Goal: Information Seeking & Learning: Learn about a topic

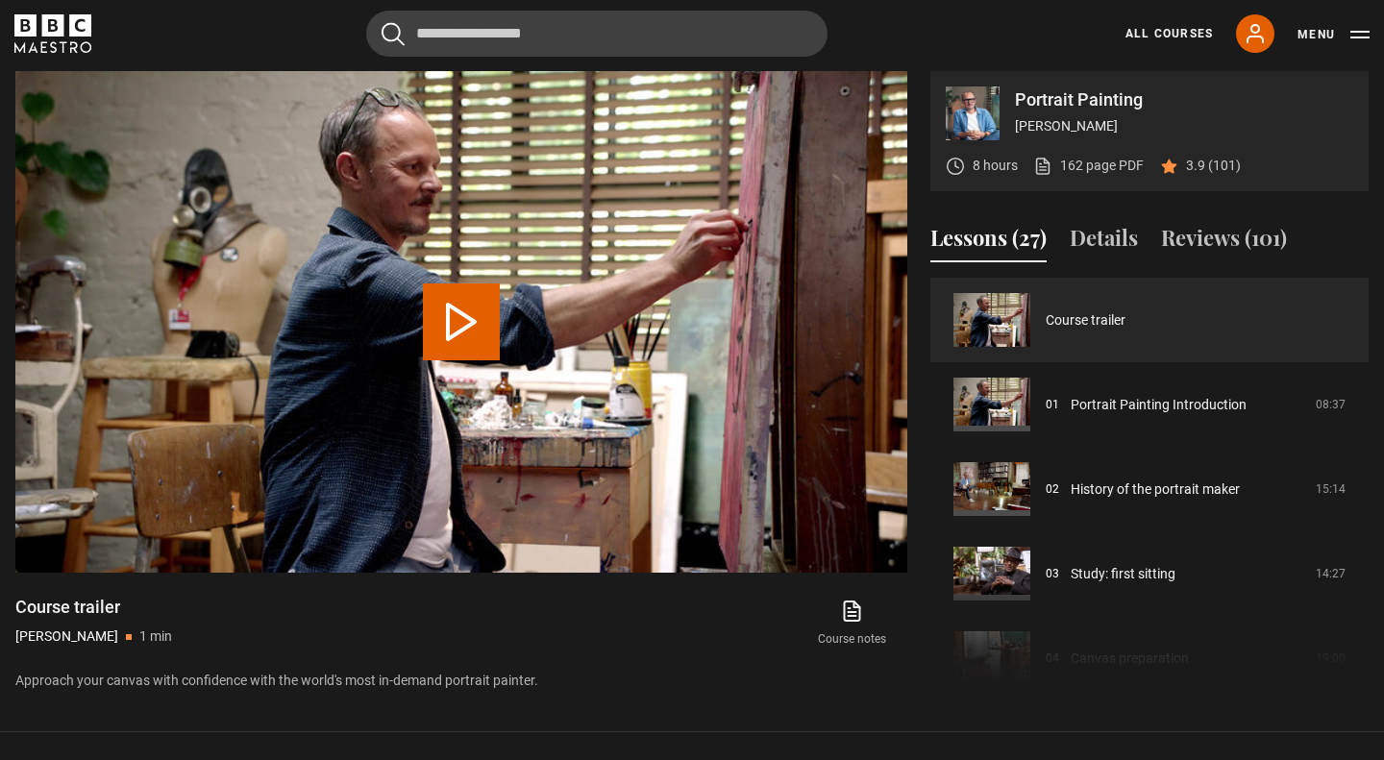
scroll to position [780, 0]
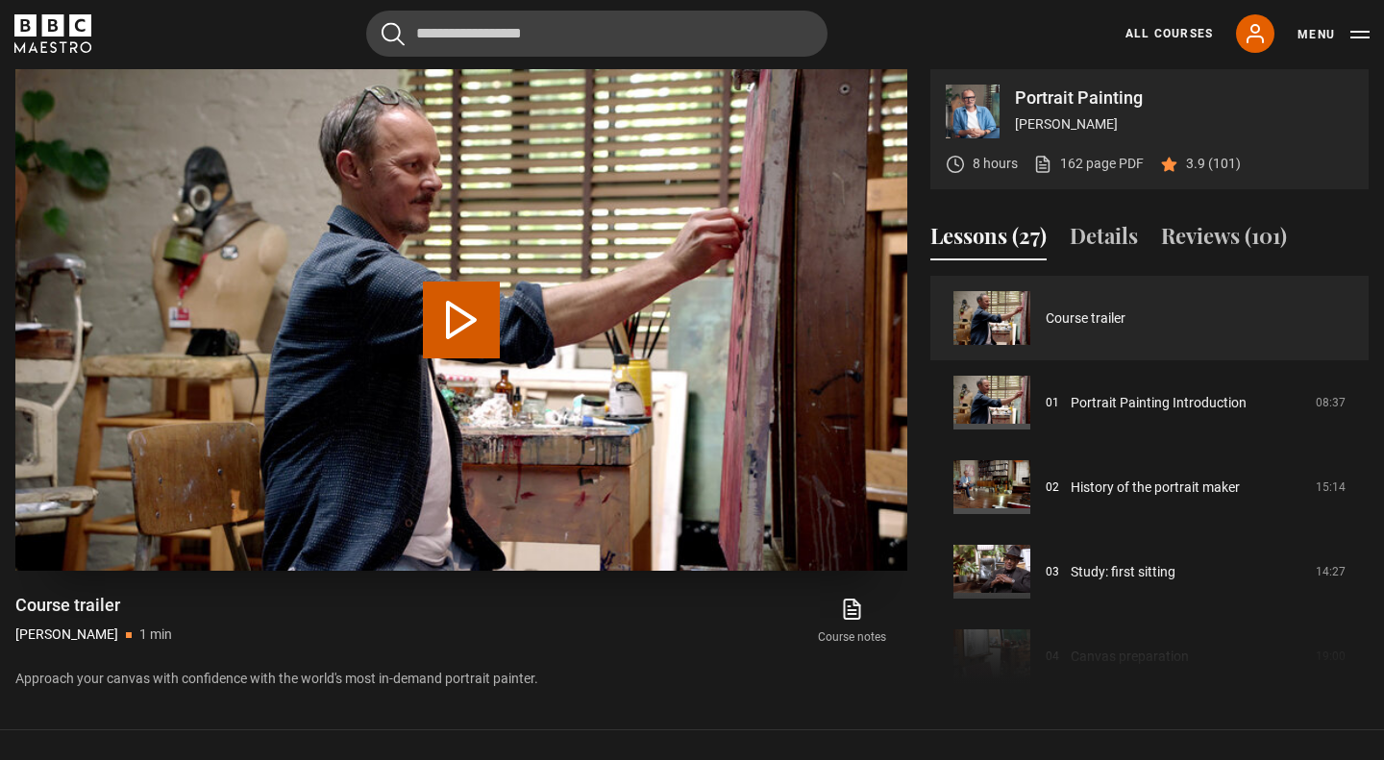
click at [466, 329] on button "Play Video" at bounding box center [461, 320] width 77 height 77
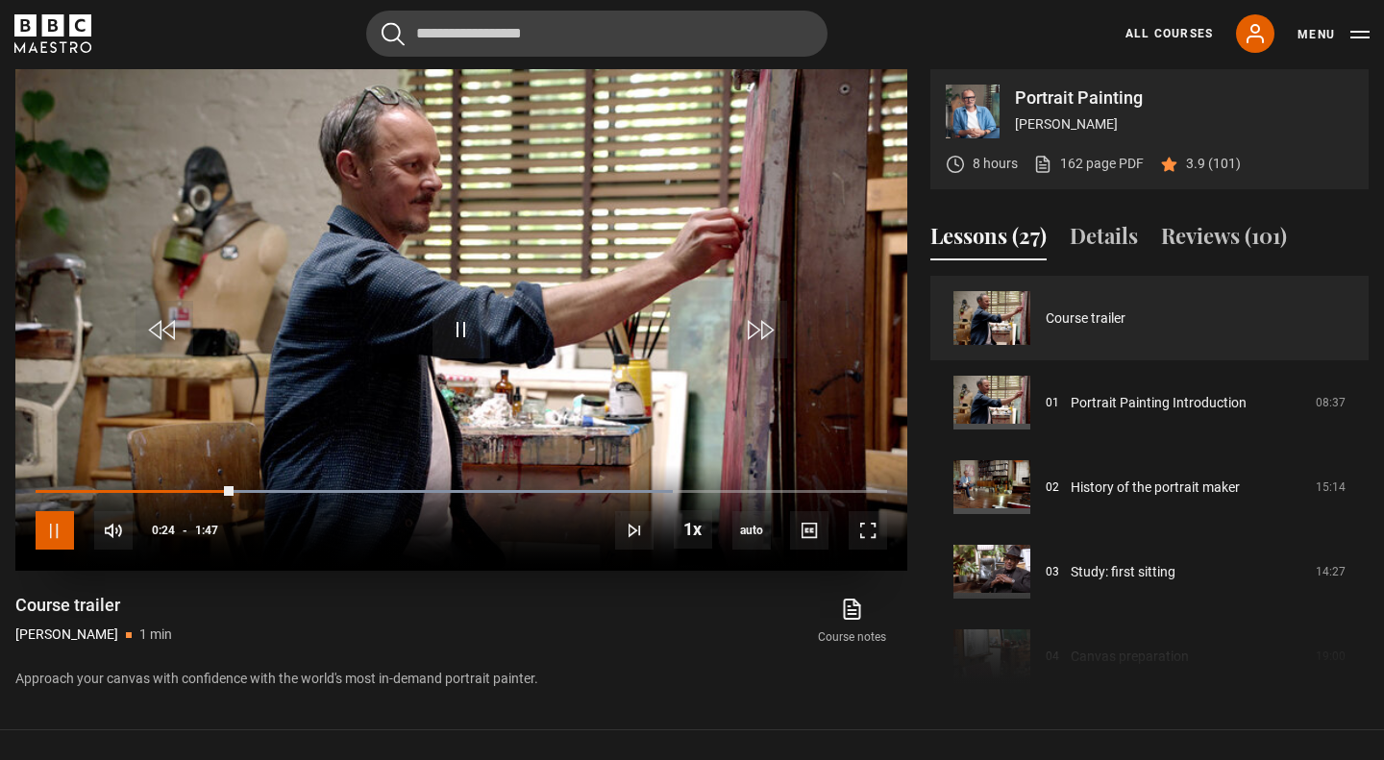
click at [62, 527] on span "Video Player" at bounding box center [55, 530] width 38 height 38
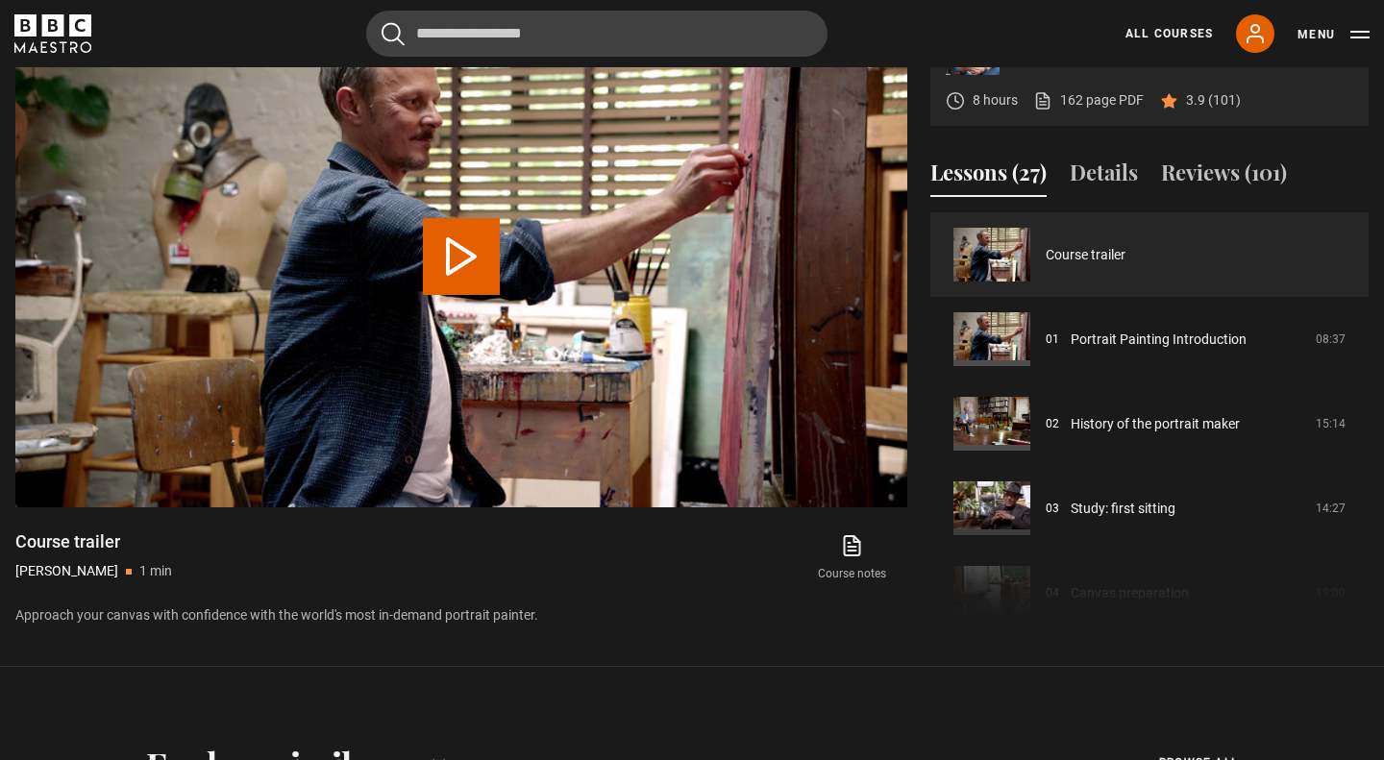
scroll to position [843, 0]
click at [467, 269] on button "Play Video" at bounding box center [461, 257] width 77 height 77
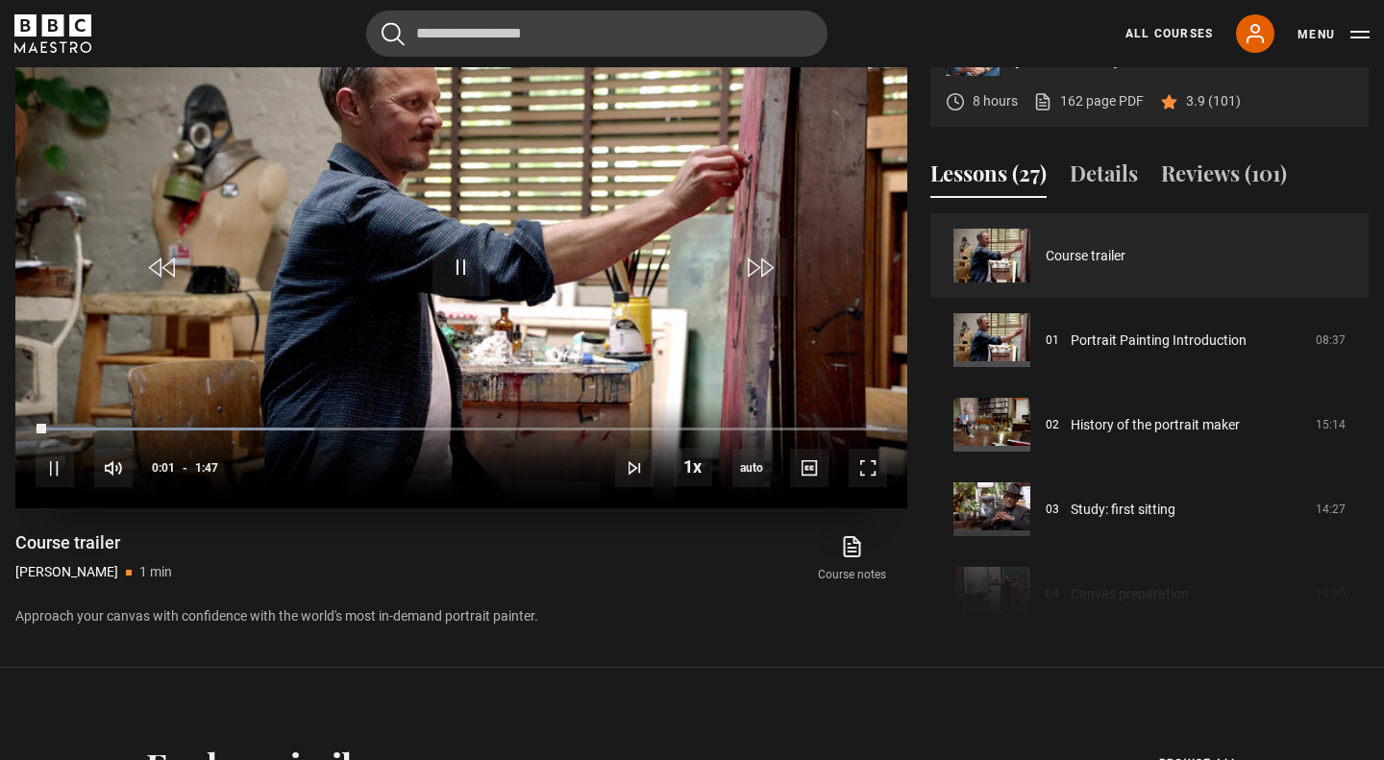
click at [518, 426] on div "10s Skip Back 10 seconds Pause 10s Skip Forward 10 seconds Loaded : 32.71% 0:59…" at bounding box center [461, 456] width 892 height 107
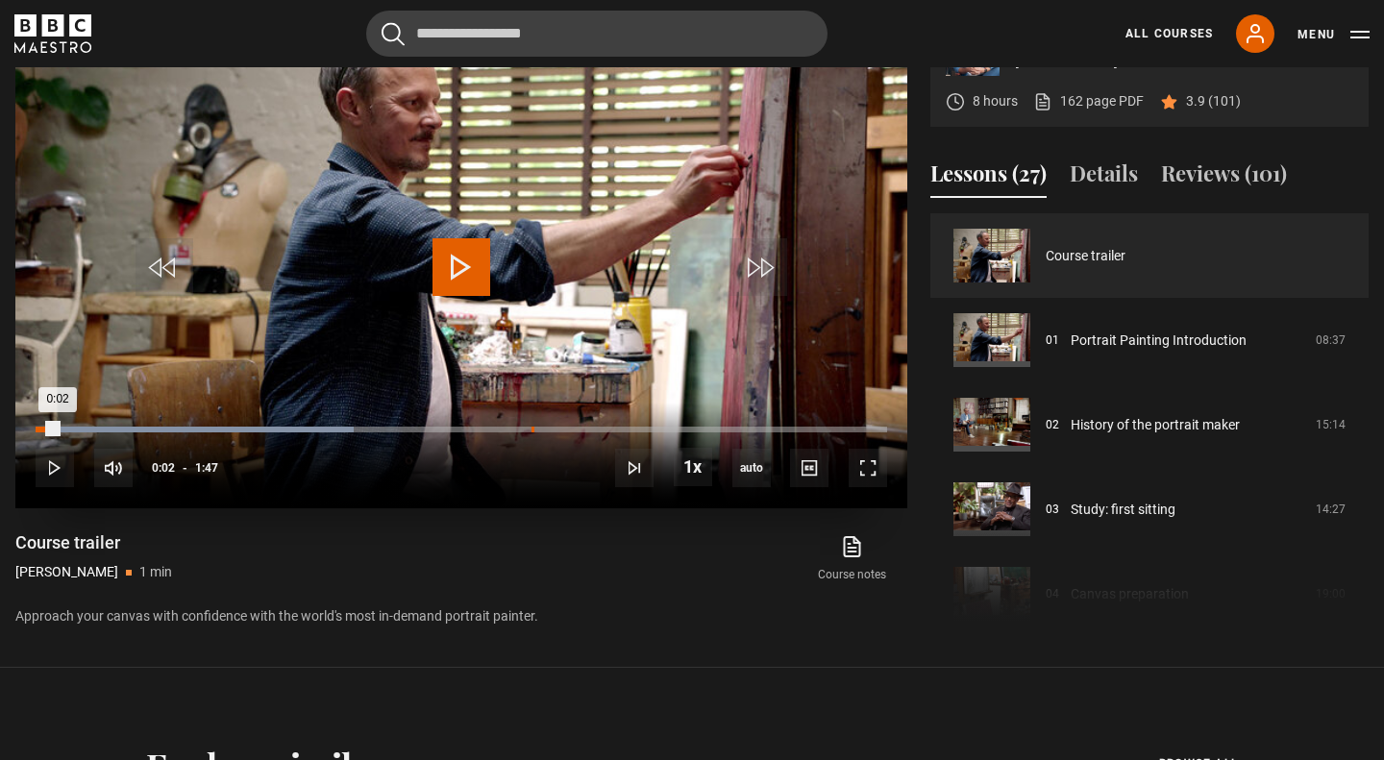
click at [531, 429] on div "1:02" at bounding box center [532, 430] width 3 height 6
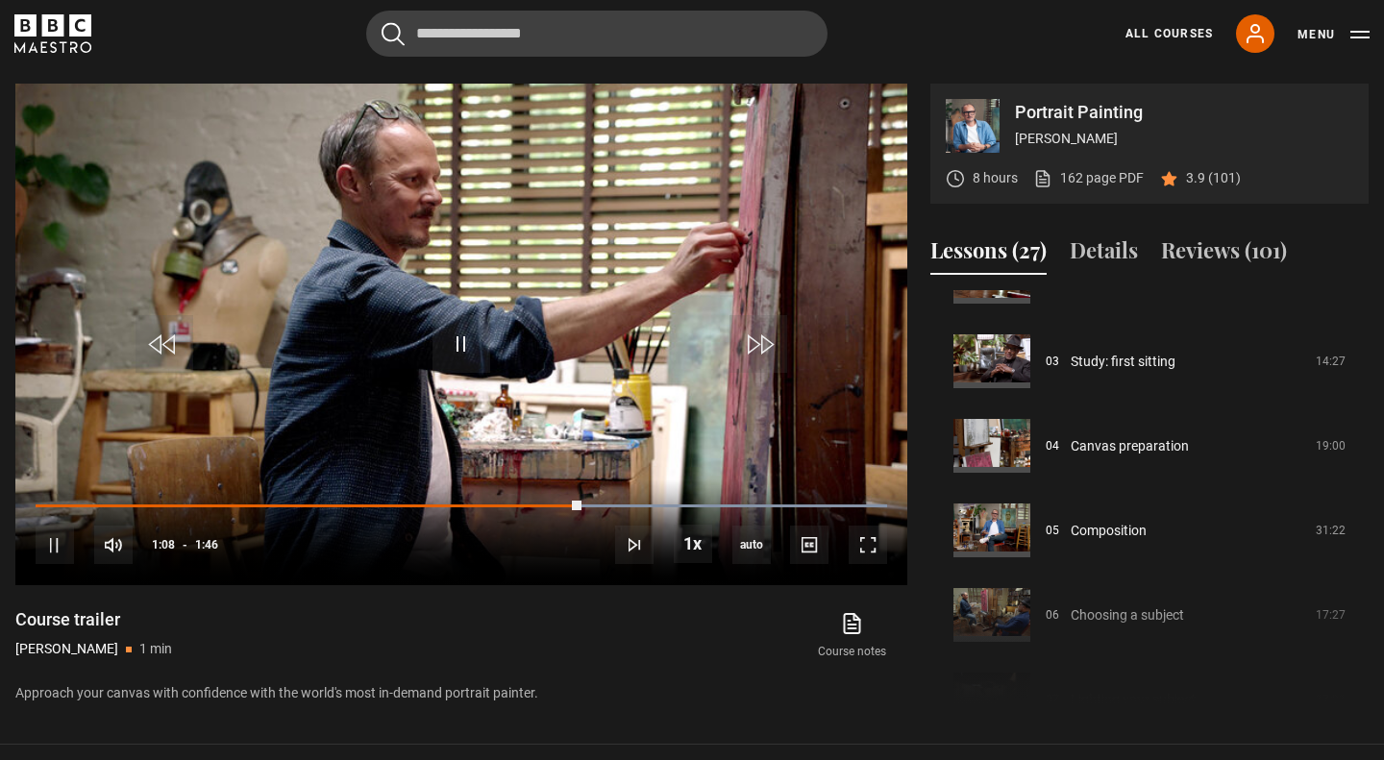
scroll to position [767, 0]
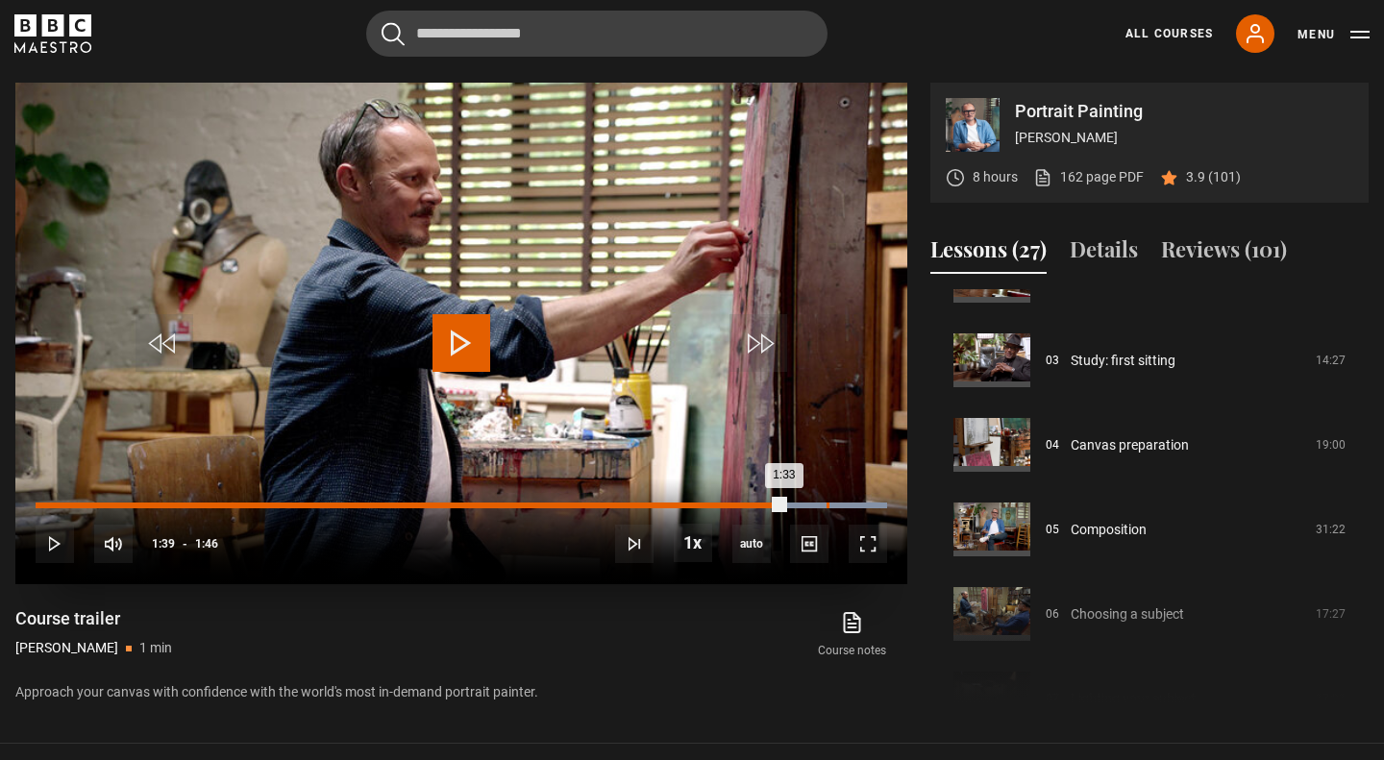
click at [827, 506] on div "1:39" at bounding box center [828, 506] width 3 height 6
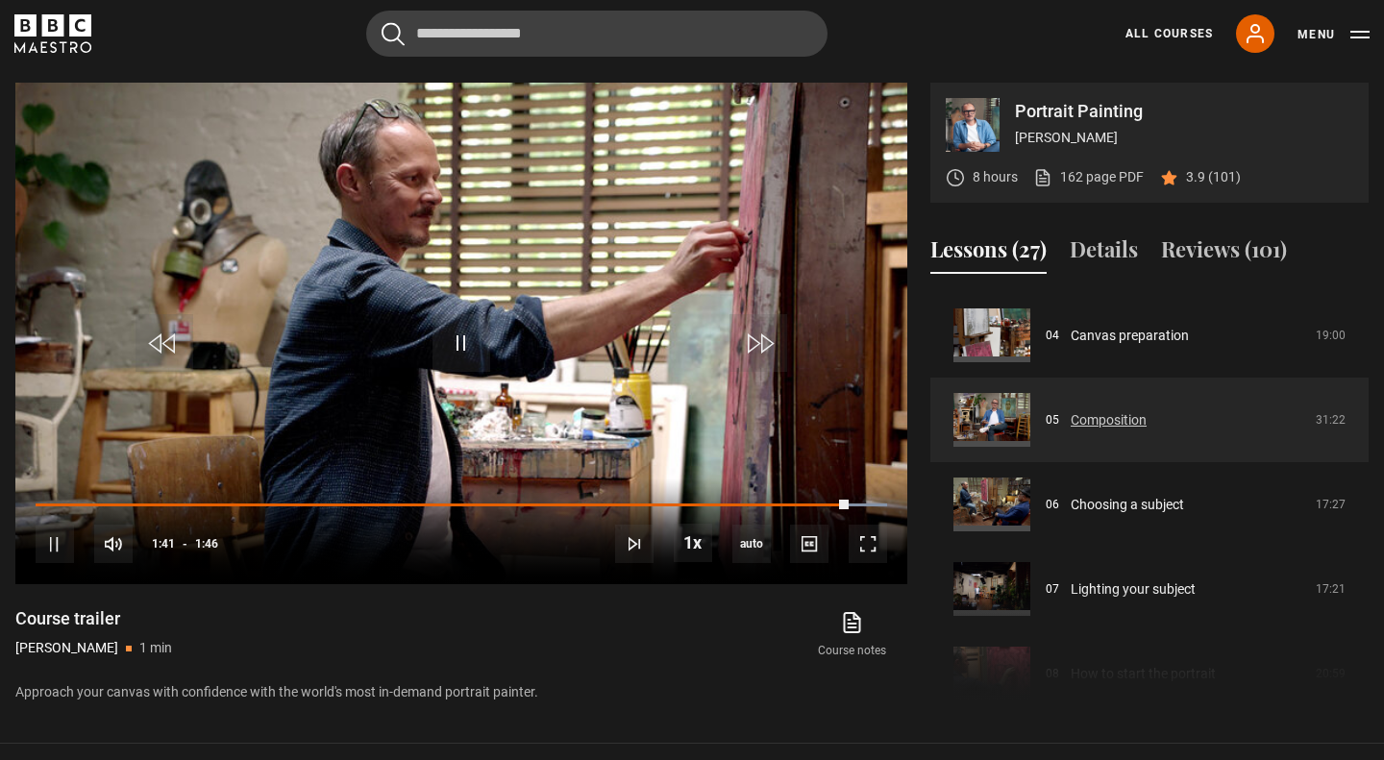
scroll to position [339, 0]
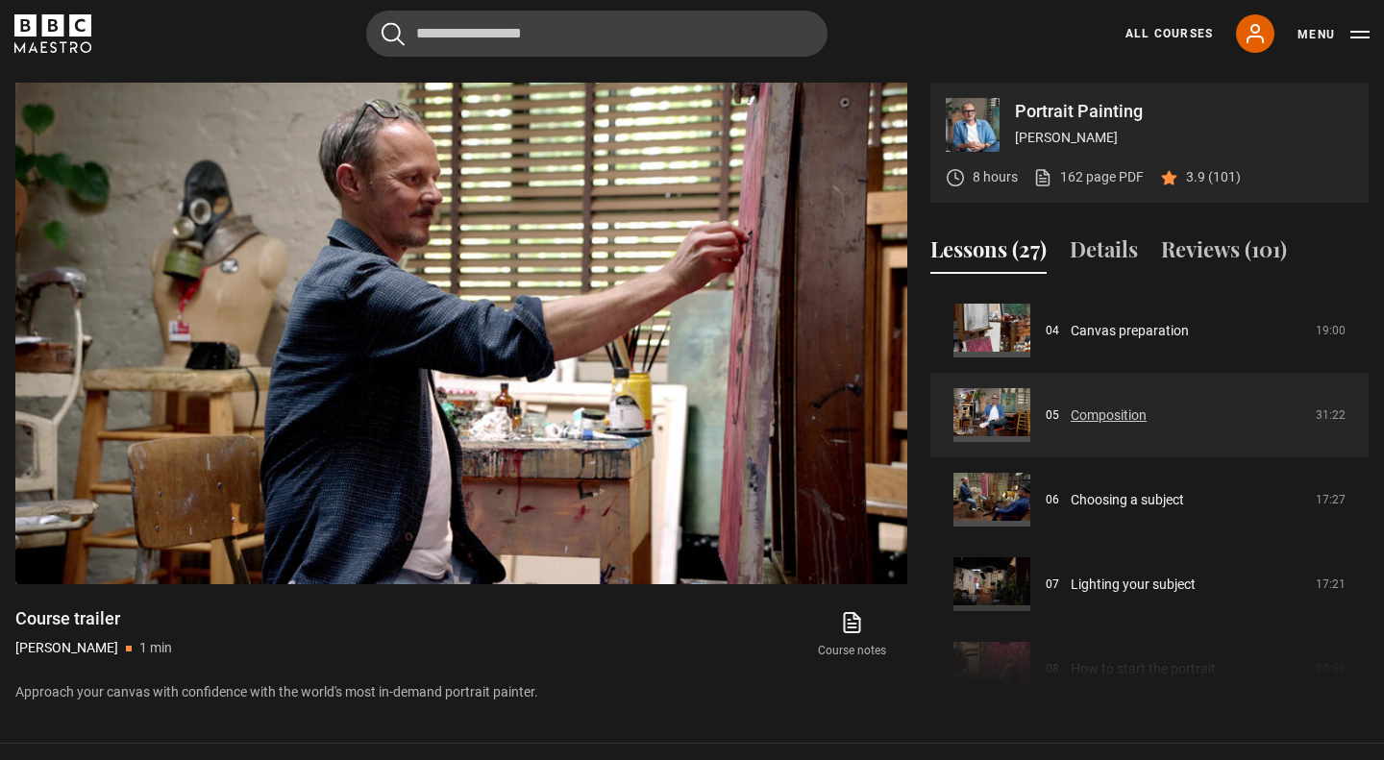
click at [1129, 412] on link "Composition" at bounding box center [1109, 416] width 76 height 20
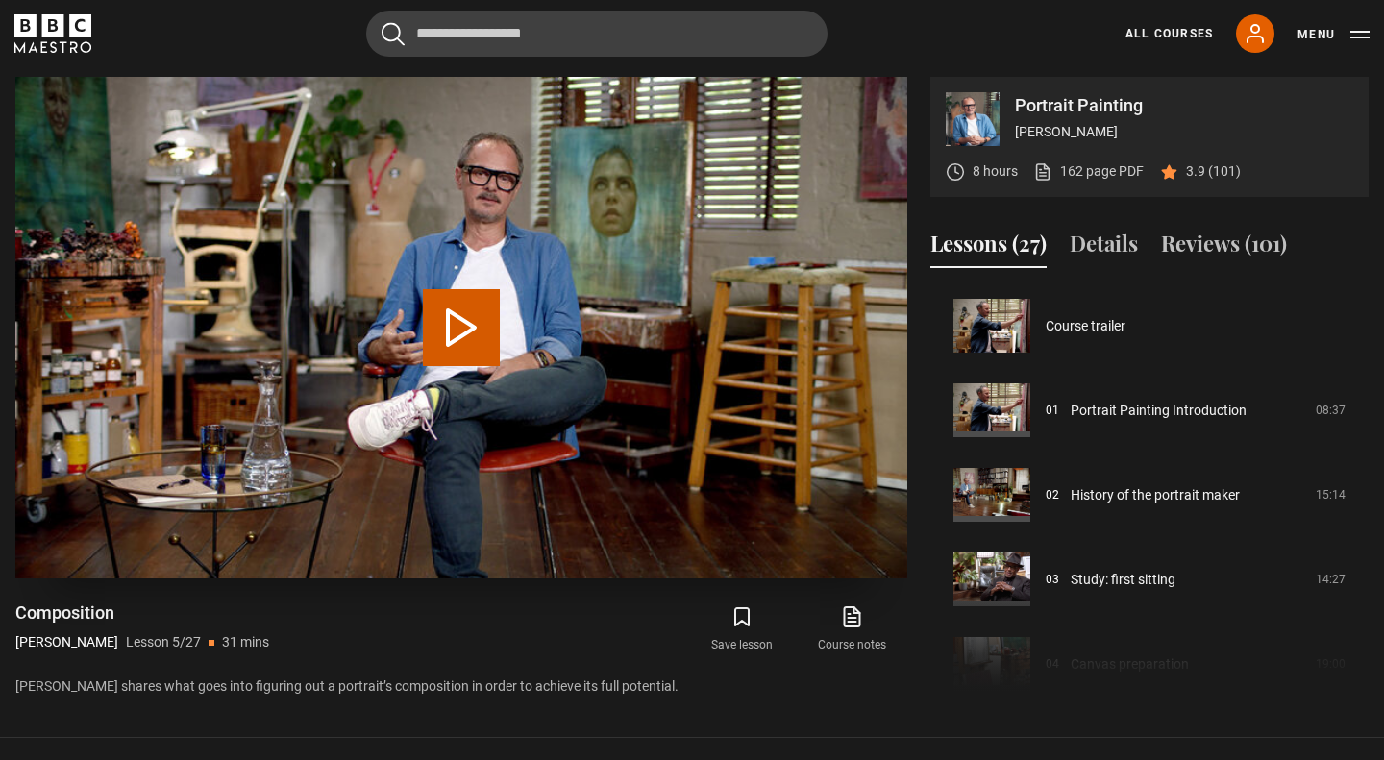
scroll to position [338, 0]
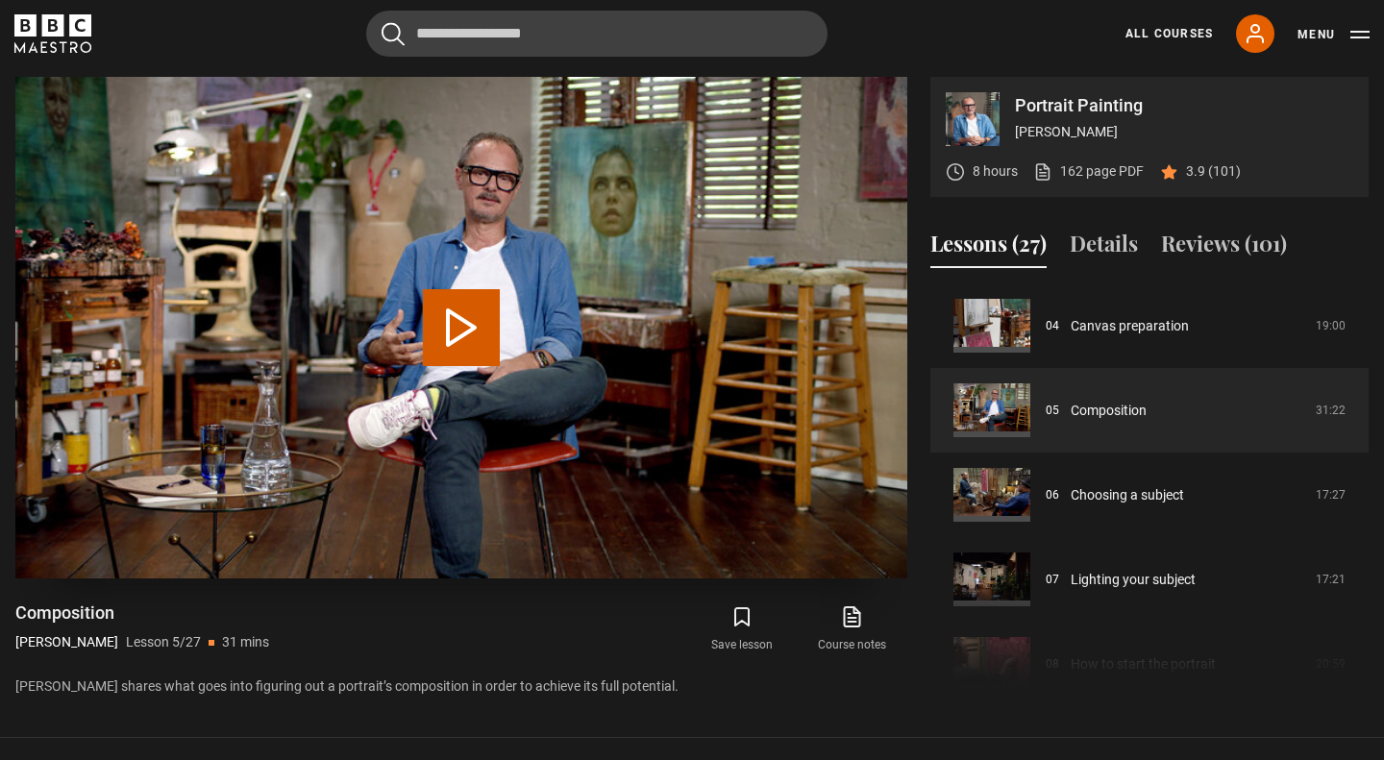
click at [458, 339] on button "Play Lesson Composition" at bounding box center [461, 327] width 77 height 77
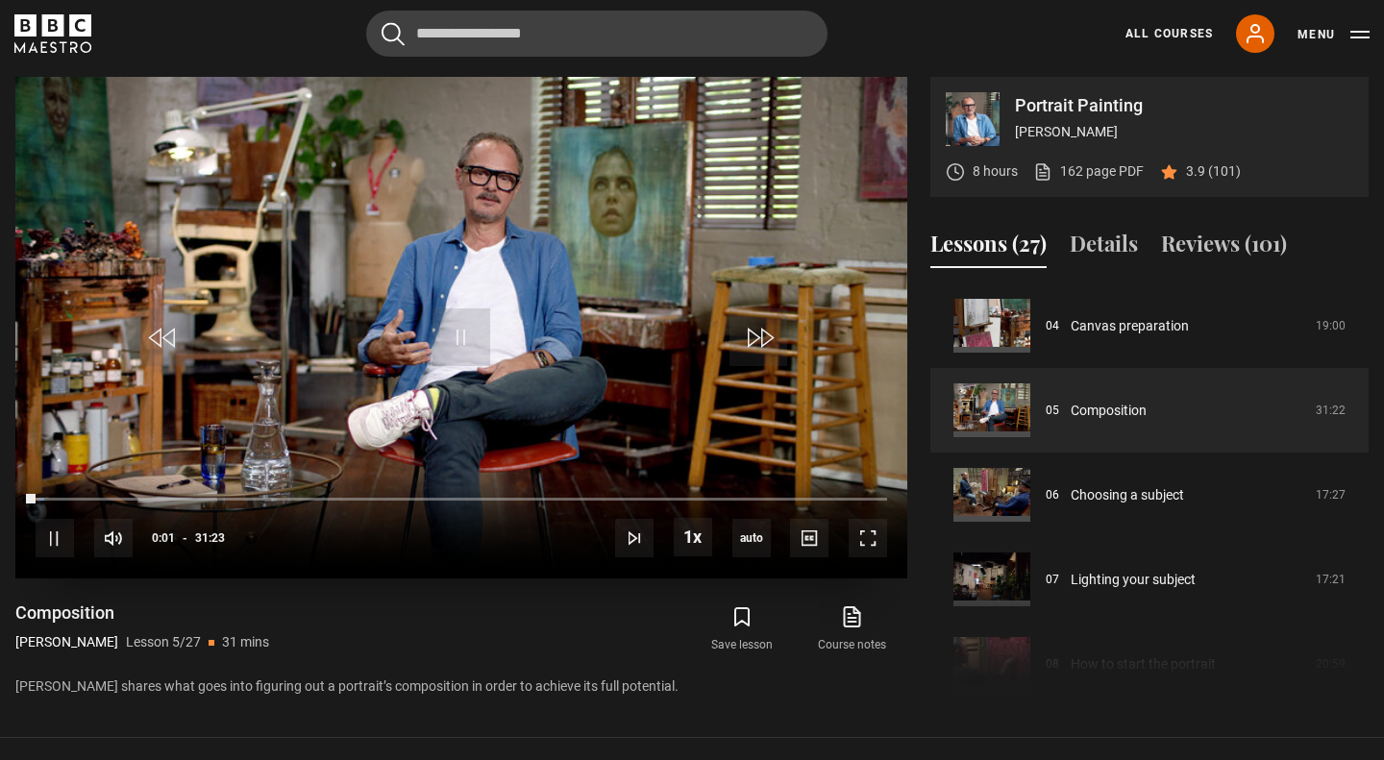
click at [265, 496] on div "10s Skip Back 10 seconds Pause 10s Skip Forward 10 seconds Loaded : 1.06% 08:15…" at bounding box center [461, 526] width 892 height 107
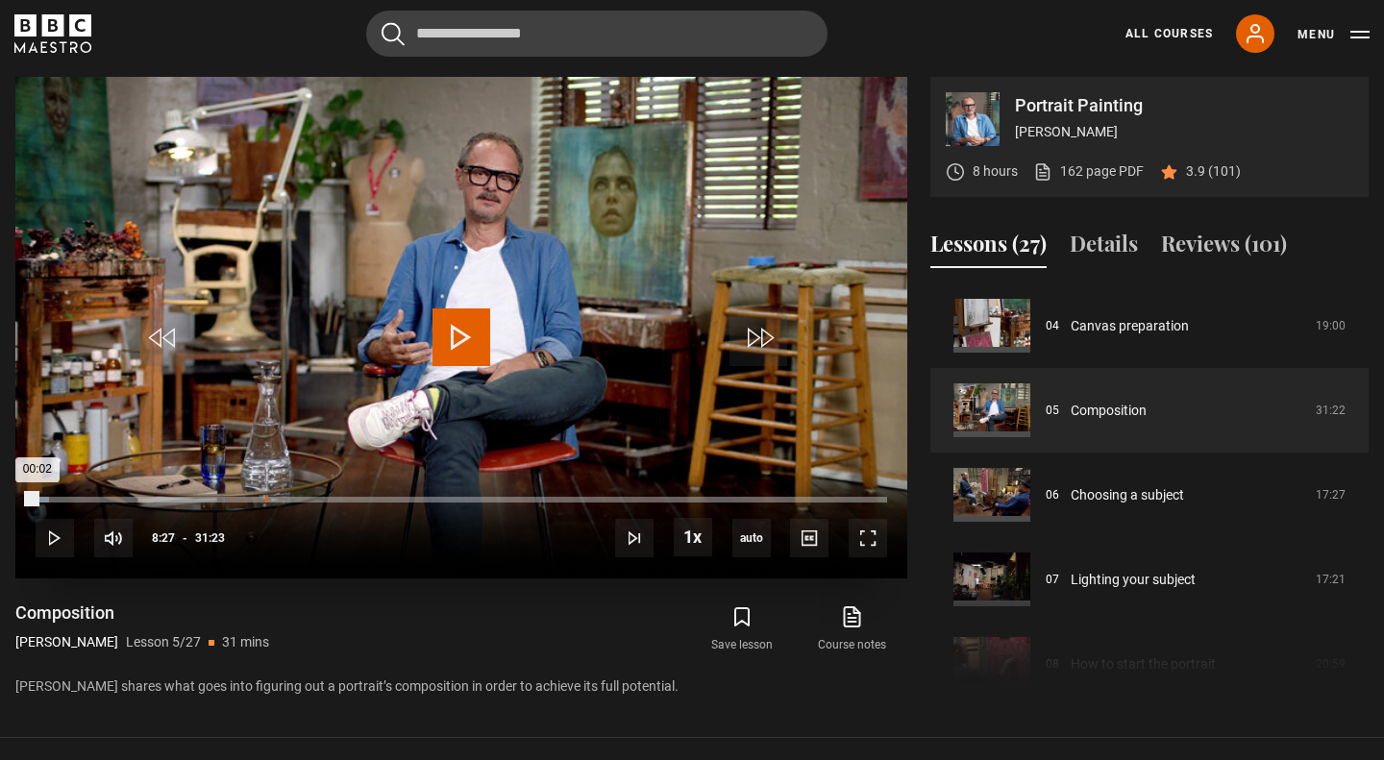
click at [265, 502] on div "Loaded : 1.59% 08:27 00:02" at bounding box center [462, 500] width 852 height 6
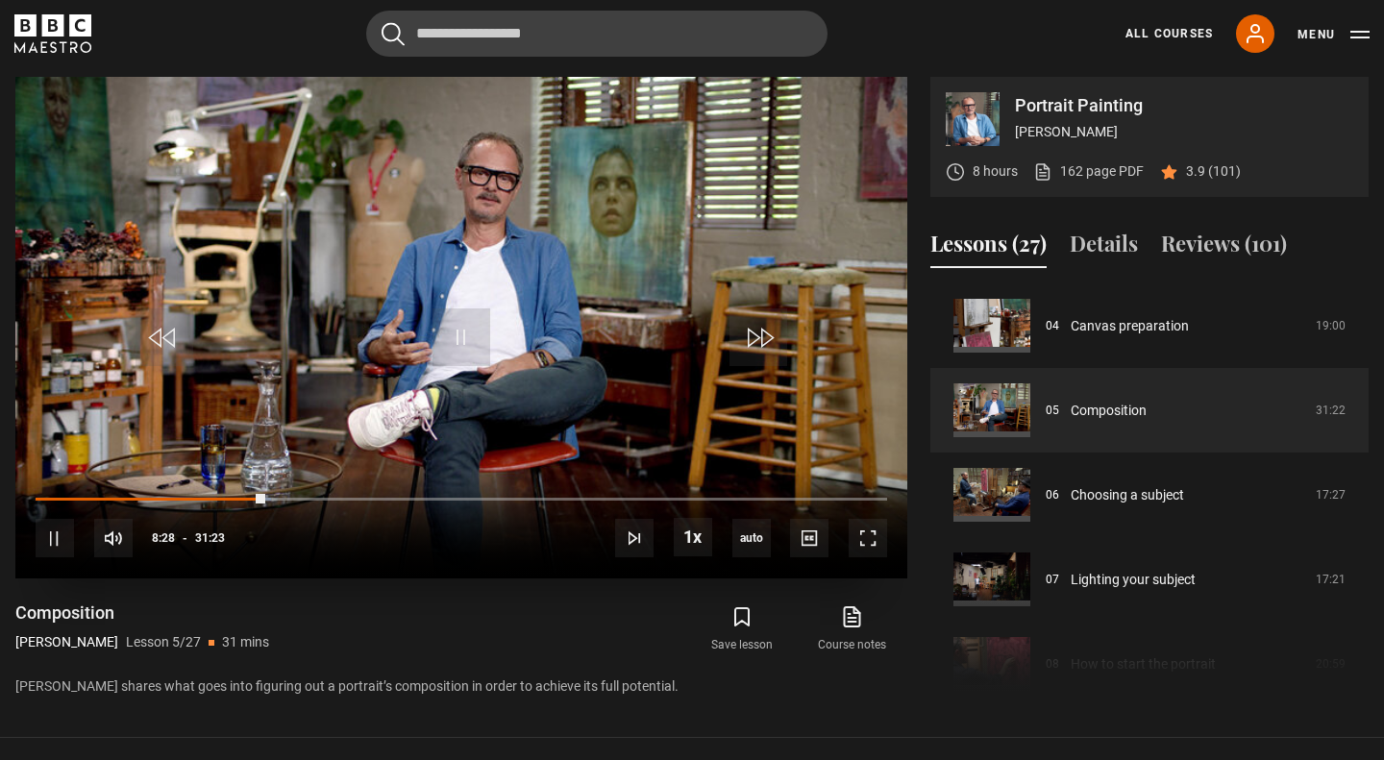
click at [399, 503] on div "10s Skip Back 10 seconds Pause 10s Skip Forward 10 seconds Loaded : 27.62% 12:3…" at bounding box center [461, 526] width 892 height 107
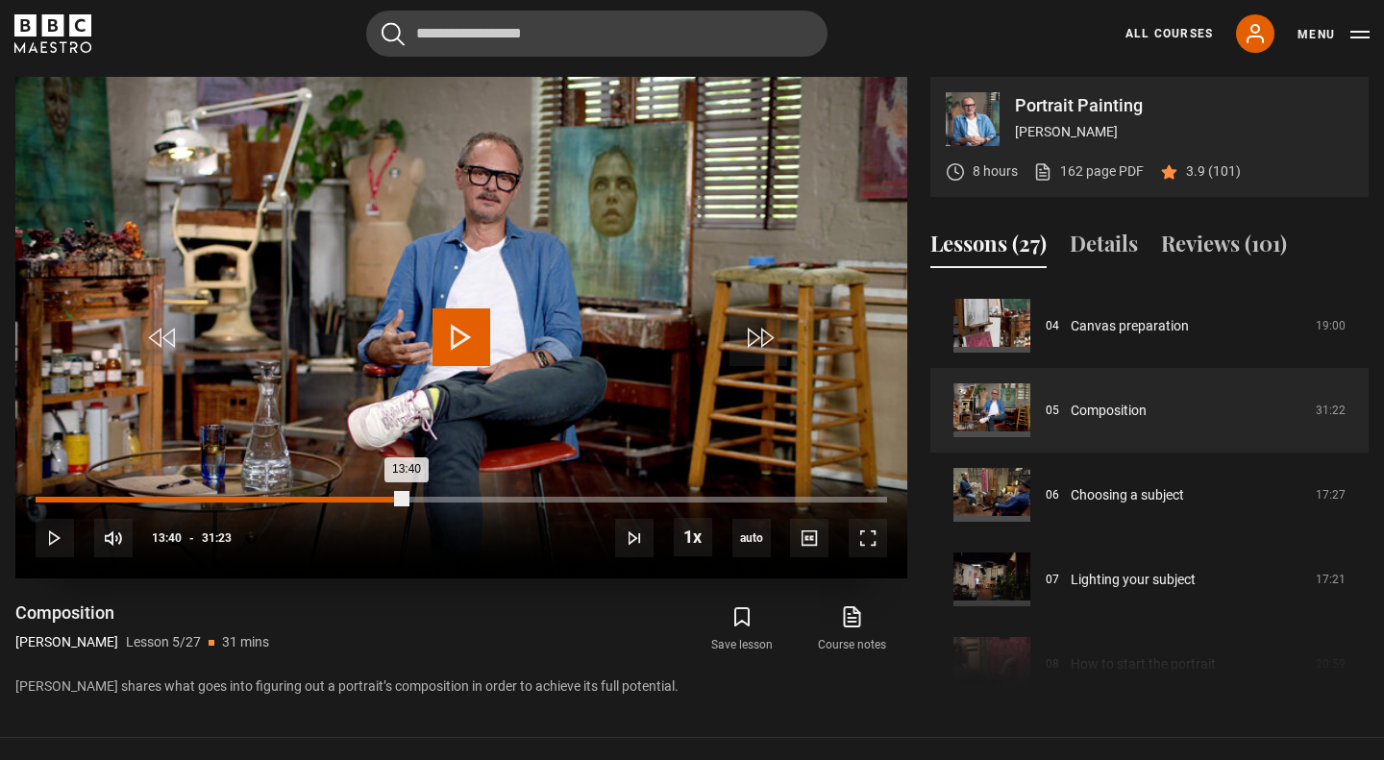
click at [407, 498] on div "Loaded : 28.15% 13:40 13:40" at bounding box center [462, 500] width 852 height 6
click at [603, 498] on div "20:53" at bounding box center [604, 500] width 3 height 6
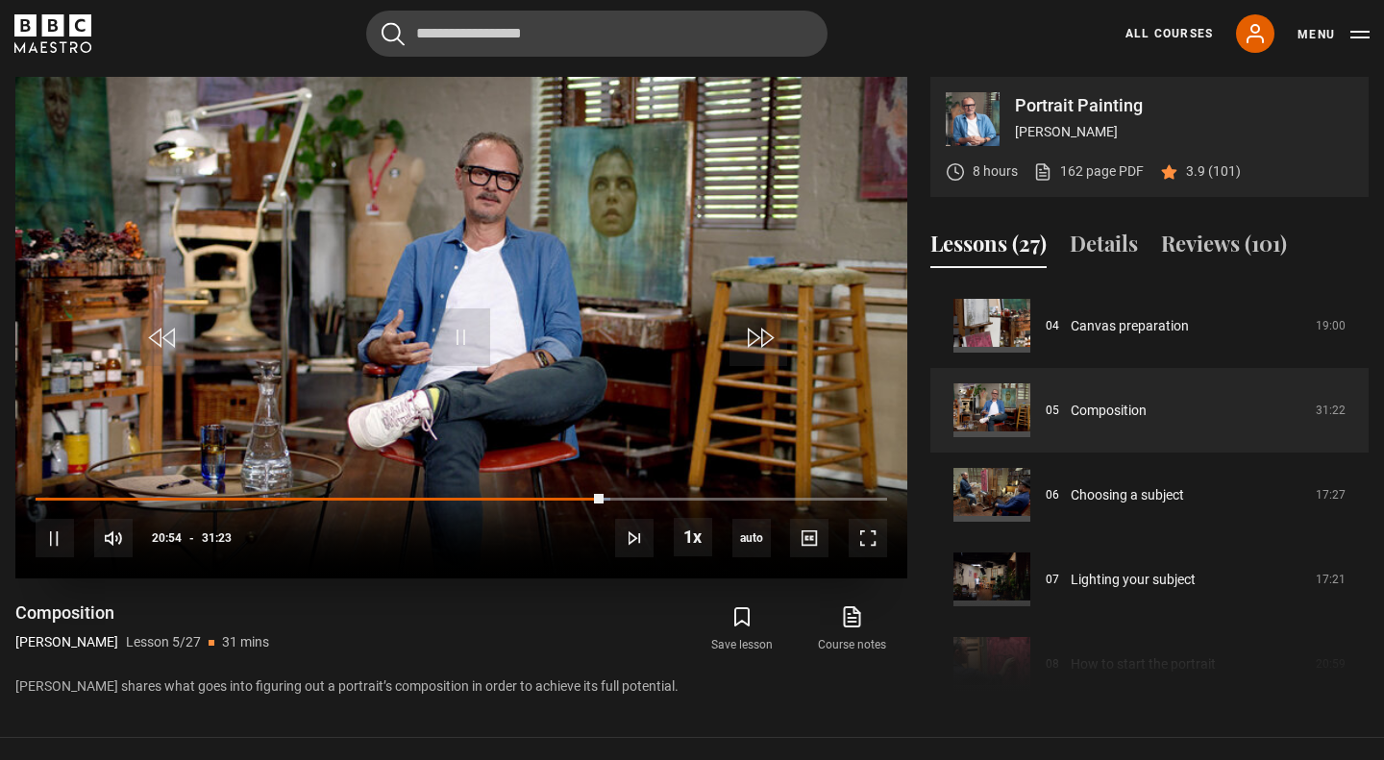
click at [736, 492] on div "10s Skip Back 10 seconds Pause 10s Skip Forward 10 seconds Loaded : 67.45% 25:2…" at bounding box center [461, 526] width 892 height 107
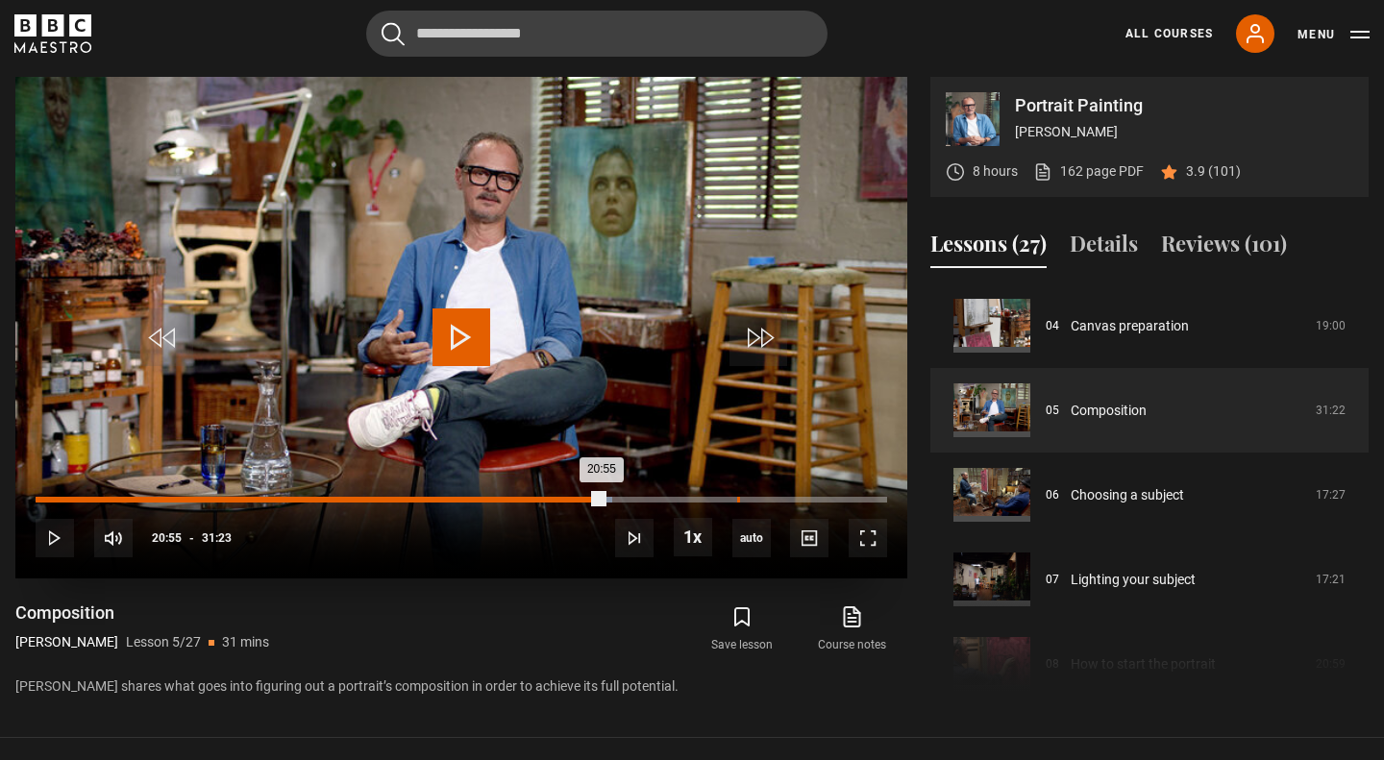
click at [737, 499] on div "Loaded : 67.71% 25:51 20:55" at bounding box center [462, 500] width 852 height 6
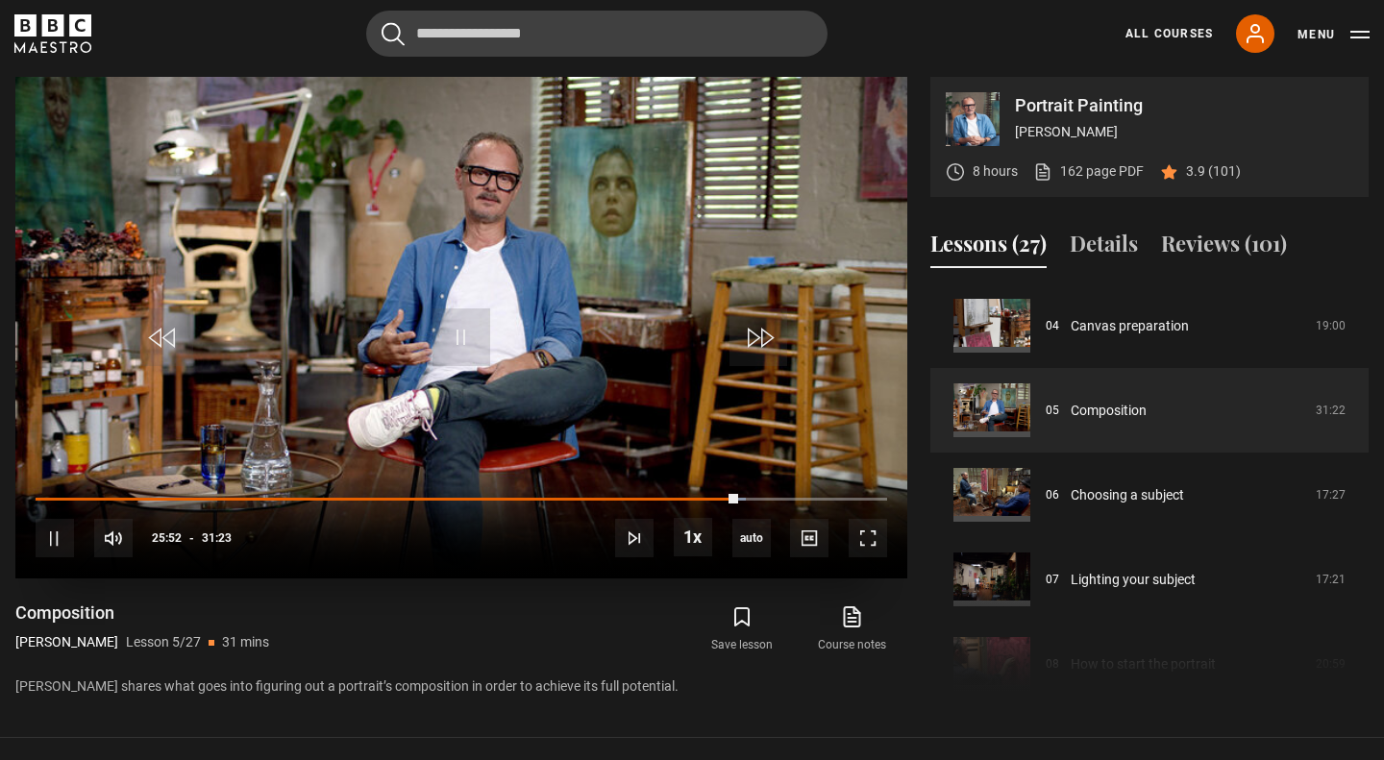
click at [826, 495] on div "10s Skip Back 10 seconds Pause 10s Skip Forward 10 seconds Loaded : 83.38% 28:5…" at bounding box center [461, 526] width 892 height 107
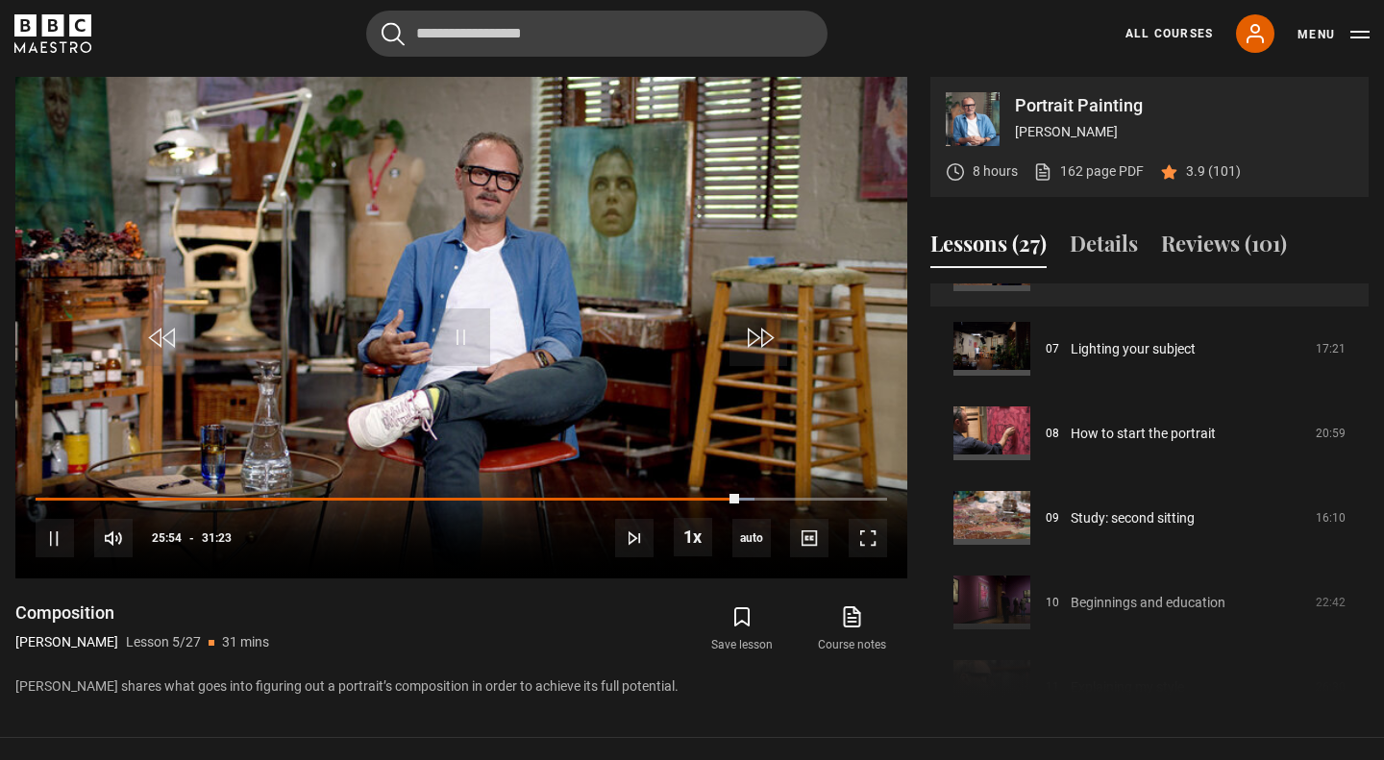
scroll to position [566, 0]
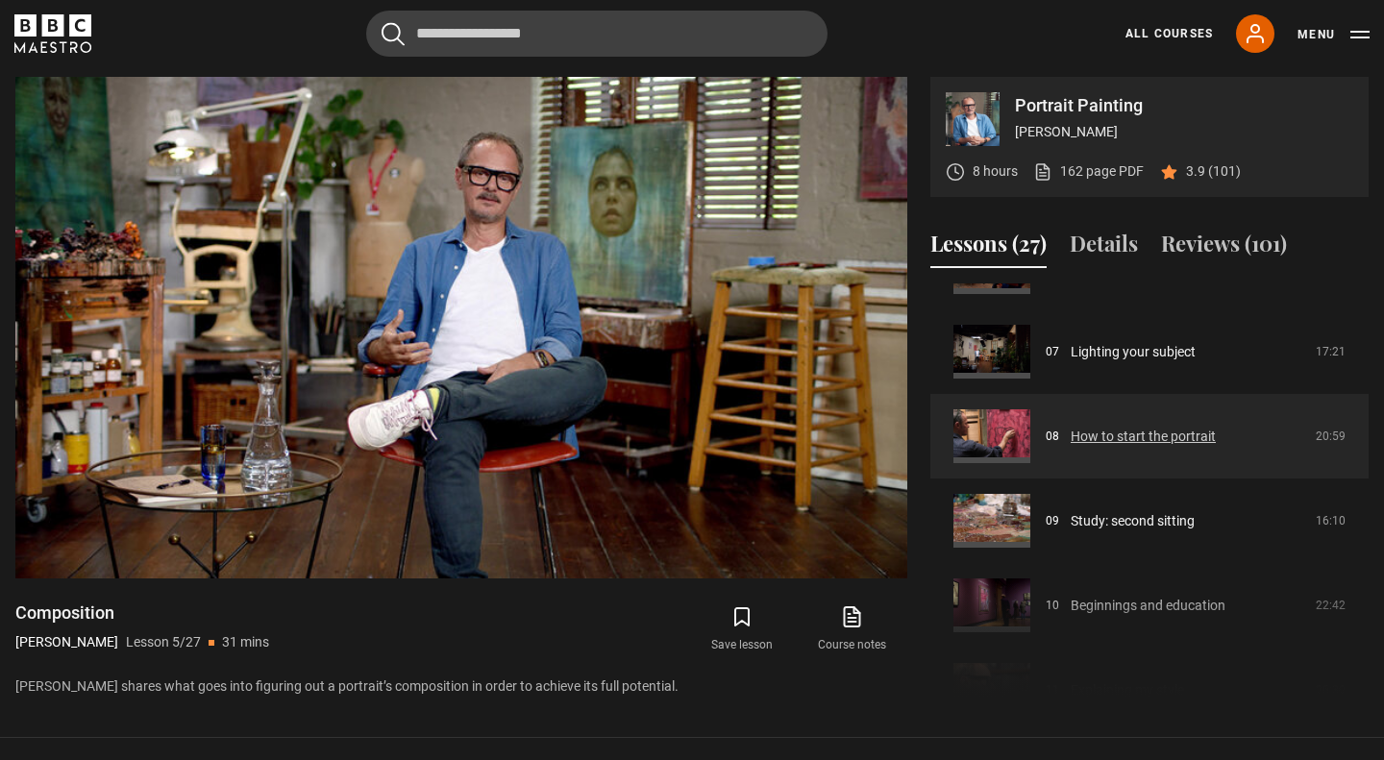
click at [1159, 438] on link "How to start the portrait" at bounding box center [1143, 437] width 145 height 20
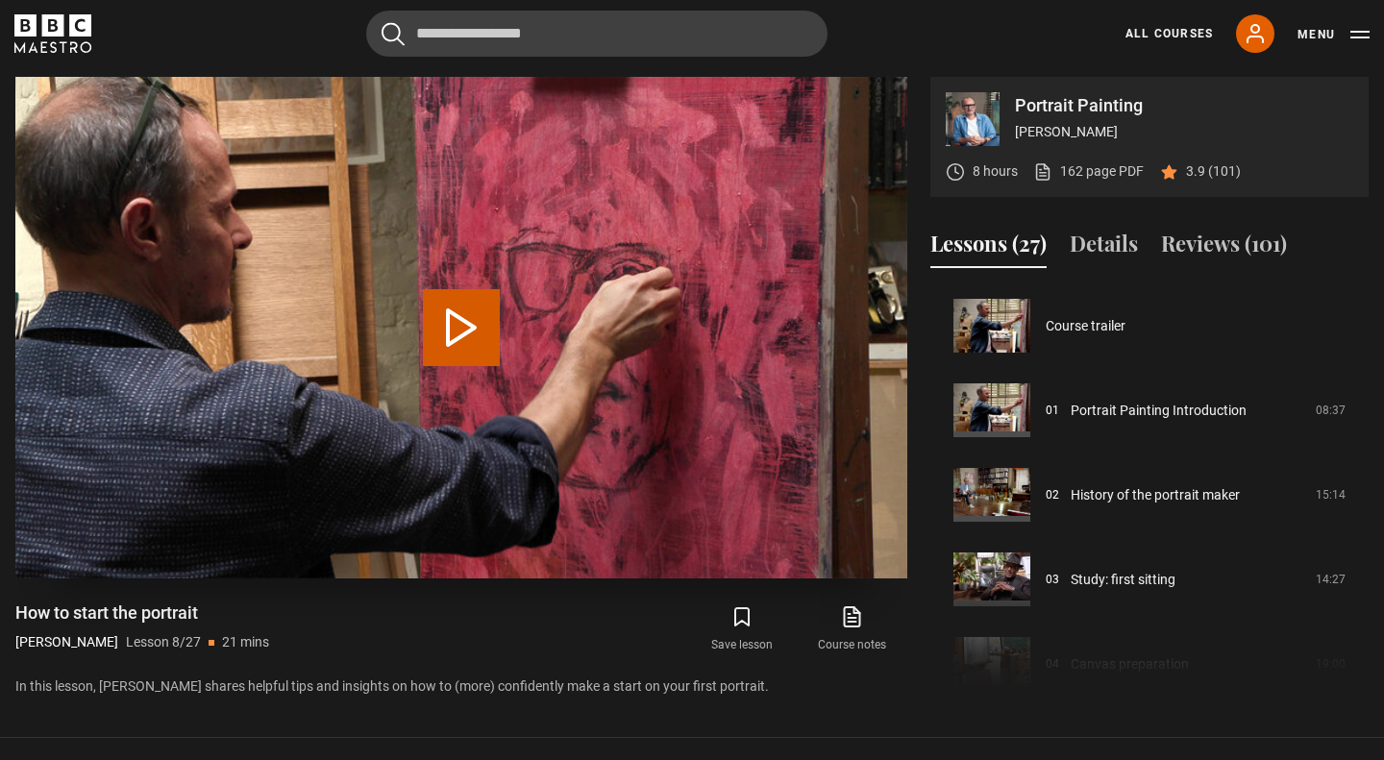
scroll to position [592, 0]
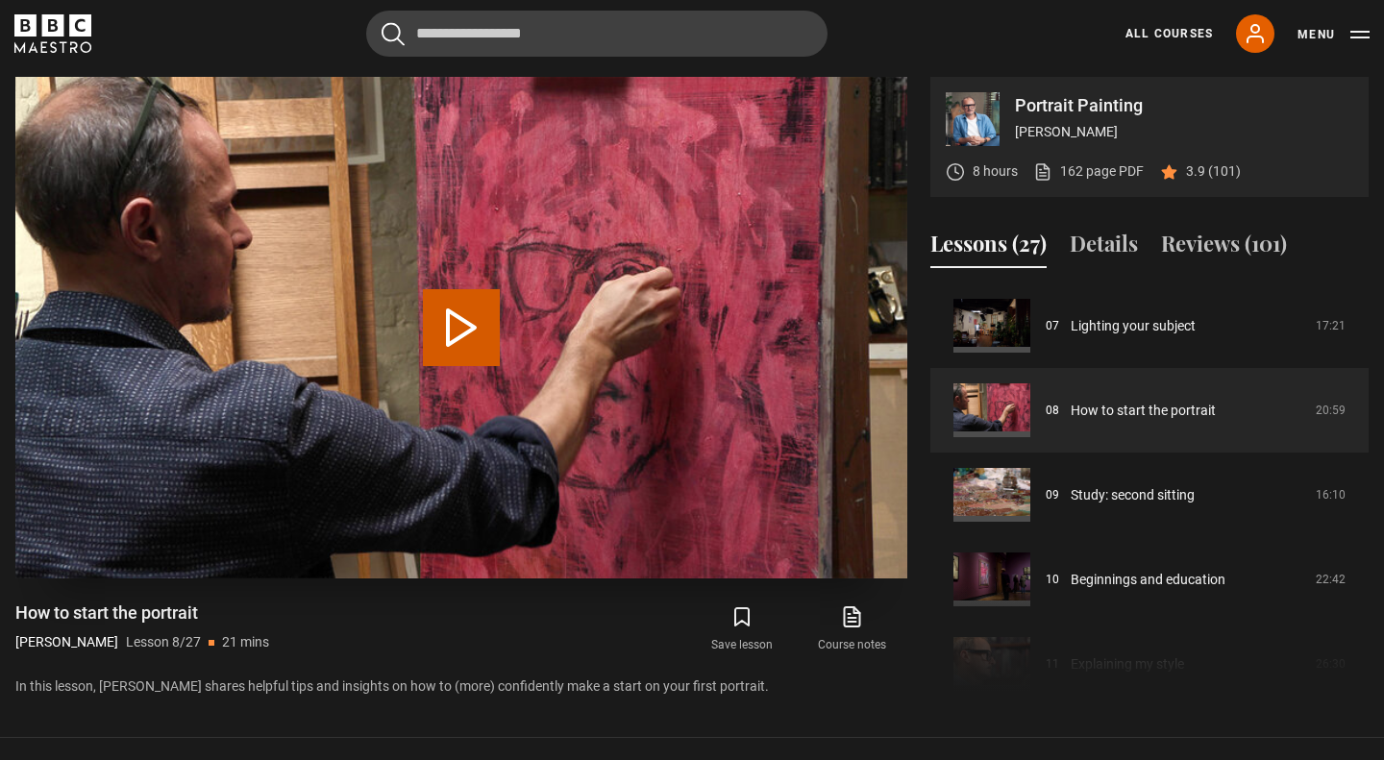
click at [468, 332] on button "Play Lesson How to start the portrait" at bounding box center [461, 327] width 77 height 77
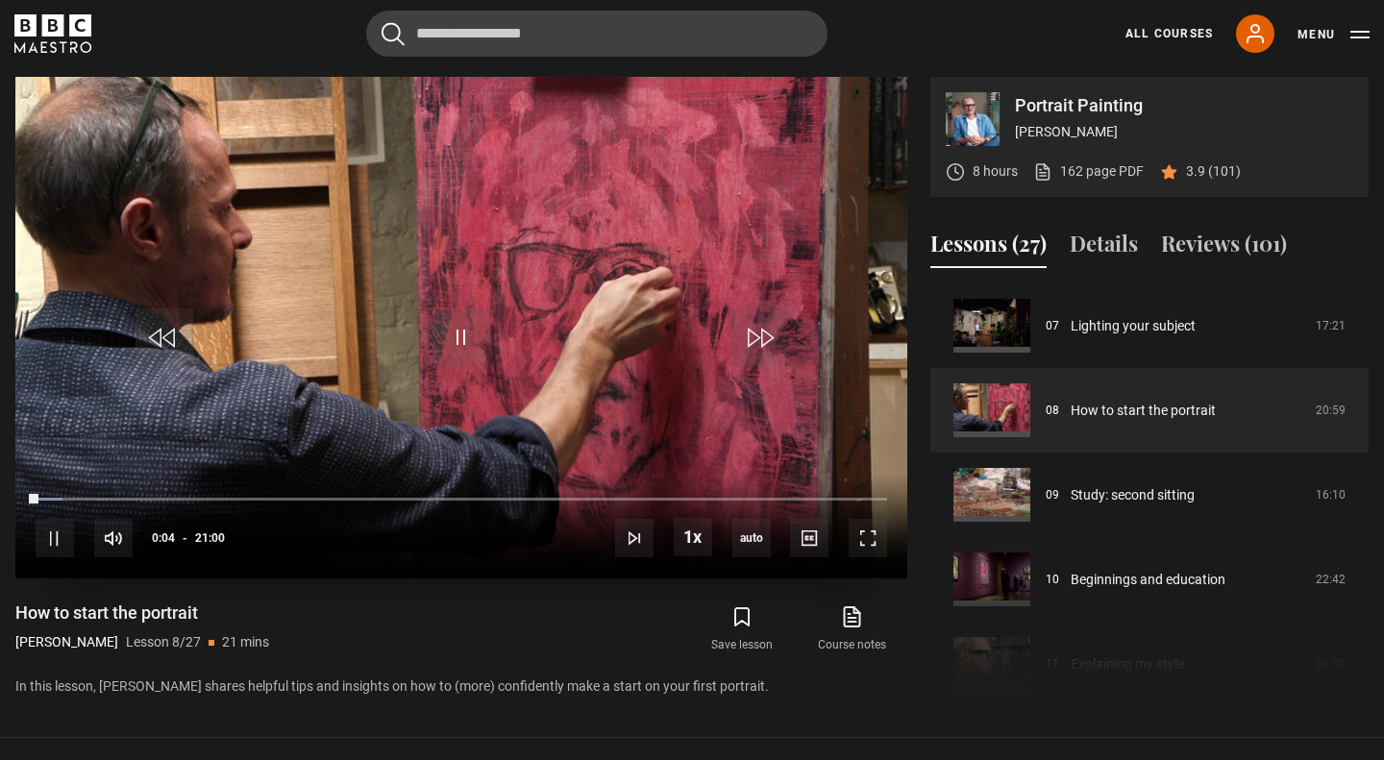
click at [90, 496] on div "10s Skip Back 10 seconds Pause 10s Skip Forward 10 seconds Loaded : 3.17% 00:00…" at bounding box center [461, 526] width 892 height 107
click at [98, 497] on div "10s Skip Back 10 seconds Pause 10s Skip Forward 10 seconds Loaded : 3.57% 00:00…" at bounding box center [461, 526] width 892 height 107
click at [112, 498] on div "10s Skip Back 10 seconds Pause 10s Skip Forward 10 seconds Loaded : 3.57% 01:52…" at bounding box center [461, 526] width 892 height 107
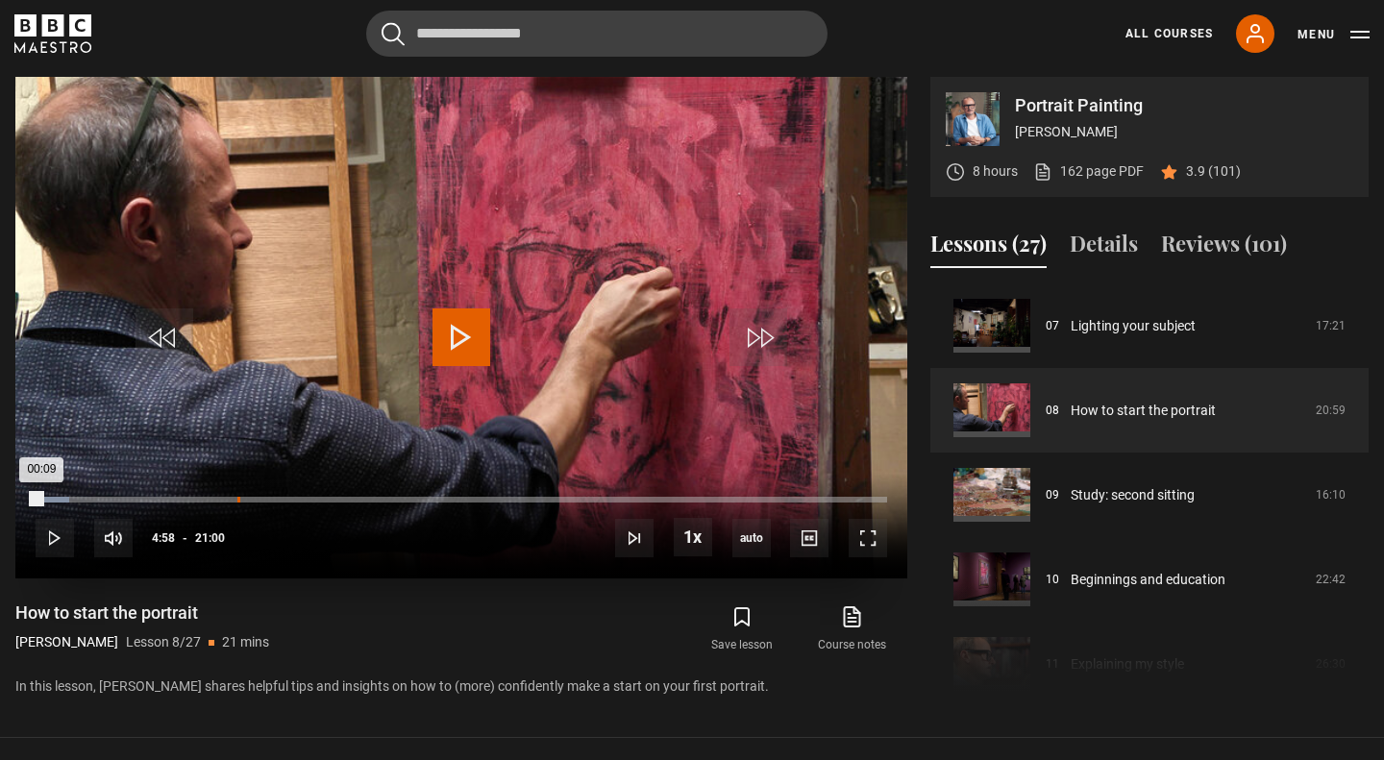
click at [237, 499] on div "Loaded : 3.97% 04:58 00:09" at bounding box center [462, 500] width 852 height 6
click at [396, 501] on div "08:53" at bounding box center [397, 500] width 3 height 6
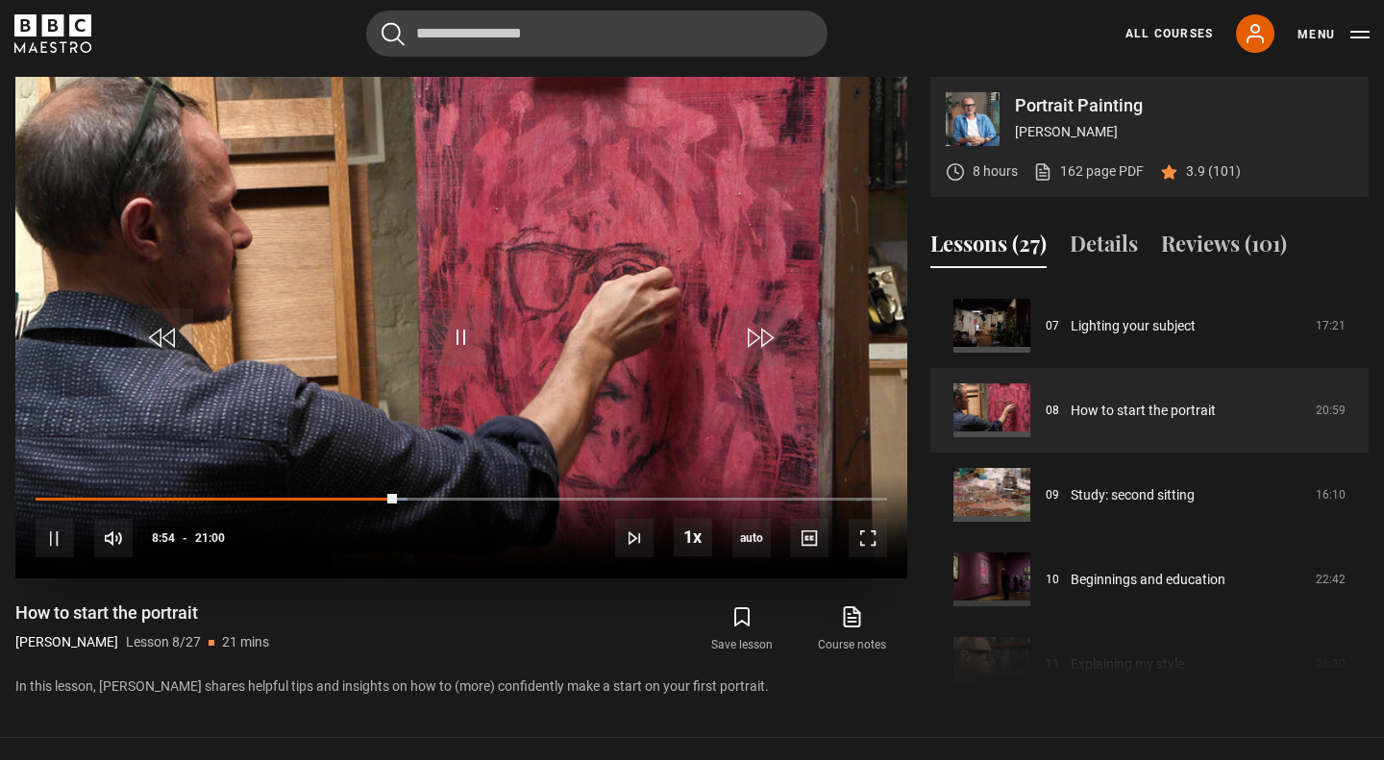
click at [554, 496] on div "10s Skip Back 10 seconds Pause 10s Skip Forward 10 seconds Loaded : 43.65% 09:0…" at bounding box center [461, 526] width 892 height 107
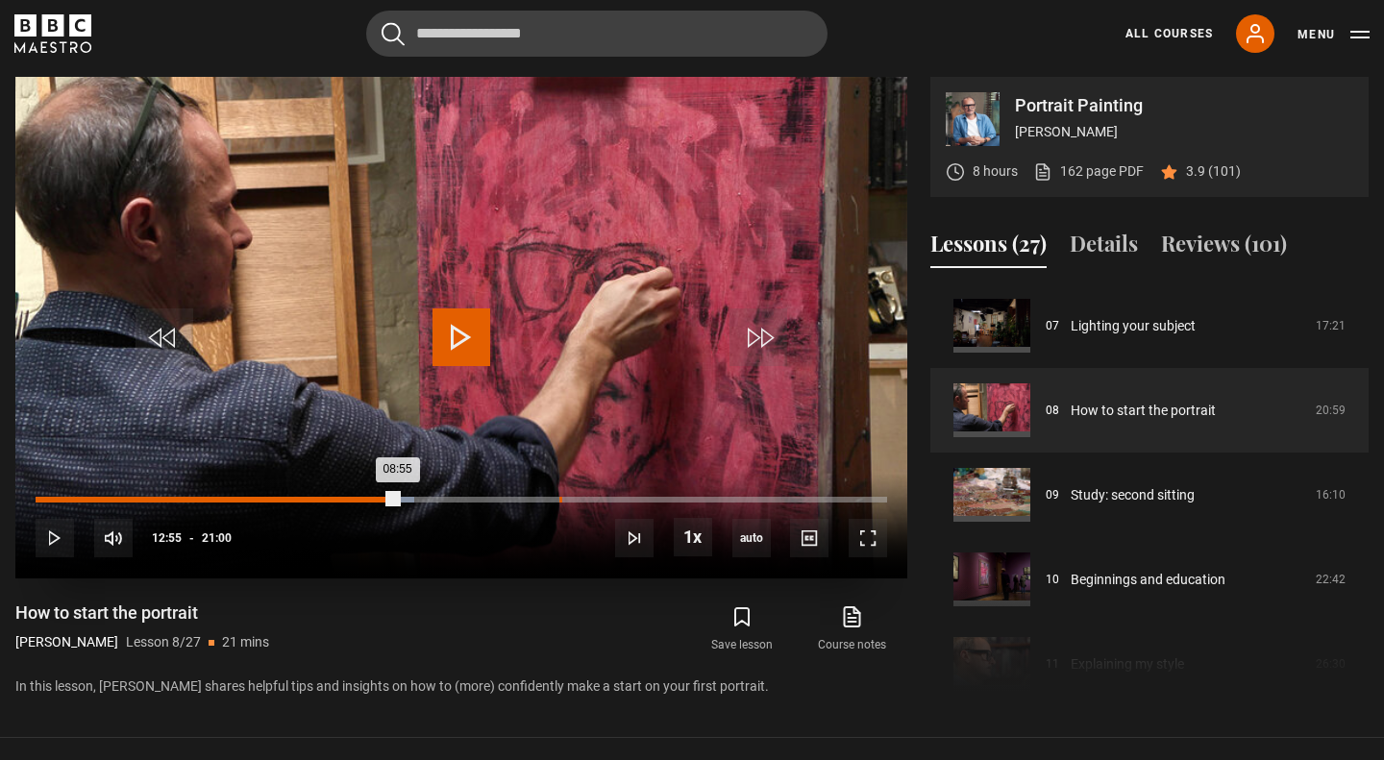
click at [559, 498] on div "Loaded : 44.44% 12:55 08:55" at bounding box center [462, 500] width 852 height 6
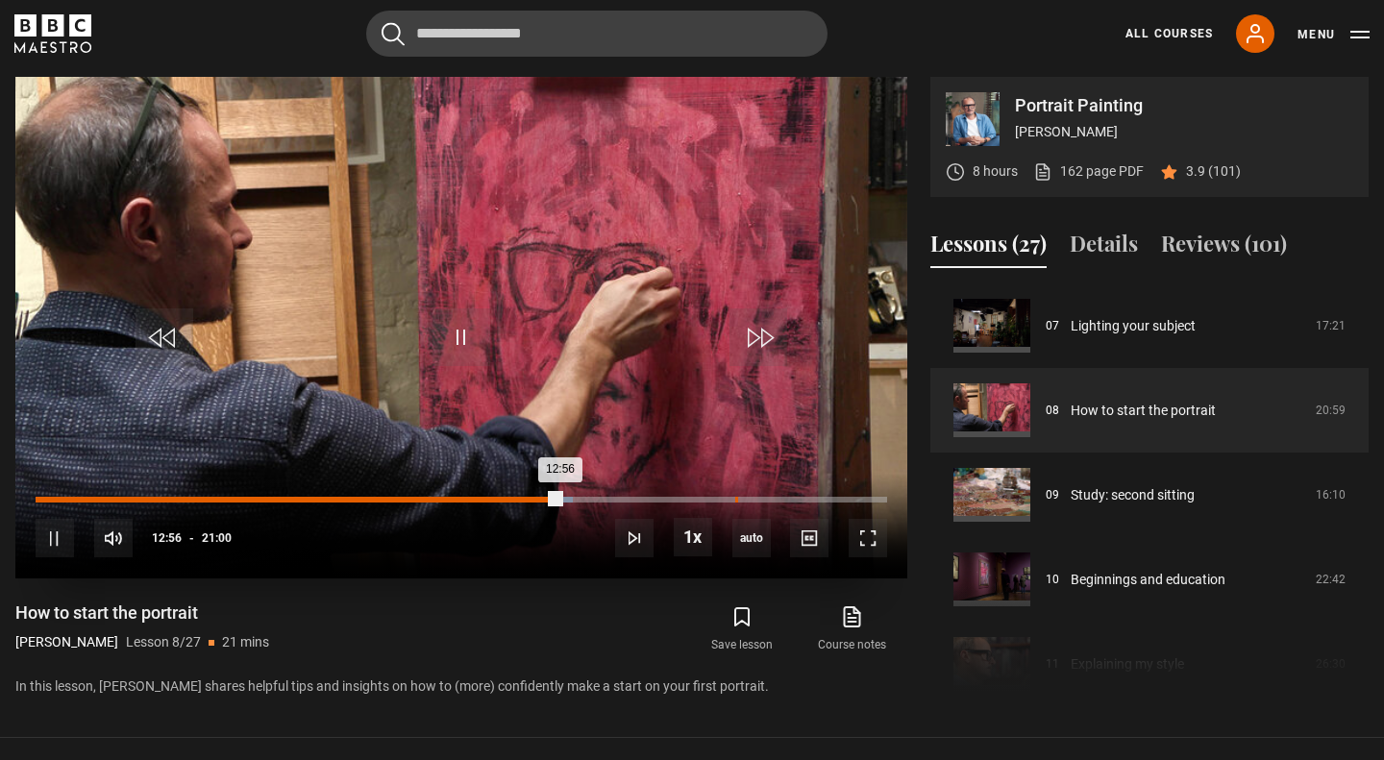
click at [735, 500] on div "17:15" at bounding box center [736, 500] width 3 height 6
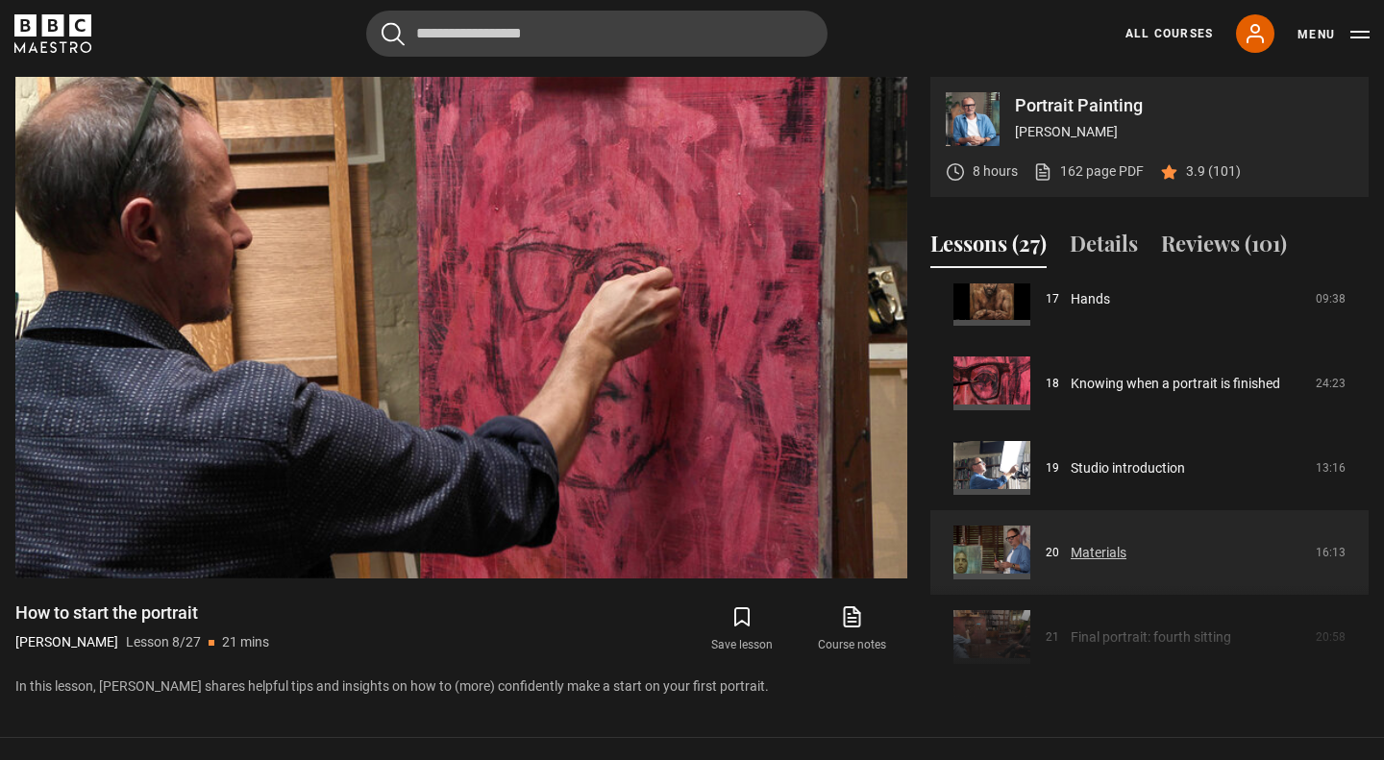
scroll to position [949, 0]
